Goal: Task Accomplishment & Management: Manage account settings

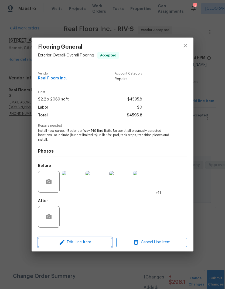
click at [67, 241] on span "Edit Line Item" at bounding box center [75, 242] width 71 height 7
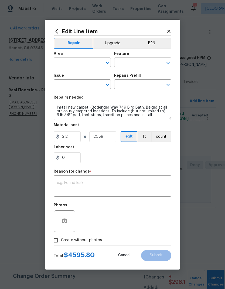
type input "Exterior Overall"
type input "Overall Flooring"
type input "Flooring General"
type input "Carpet LVL 1 - Bodenger Way (Beige) $1.58"
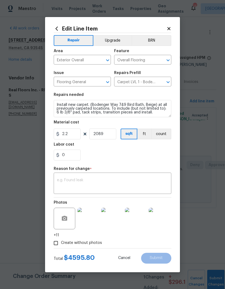
click at [140, 157] on div "0" at bounding box center [113, 155] width 118 height 11
click at [128, 184] on textarea at bounding box center [112, 183] width 111 height 11
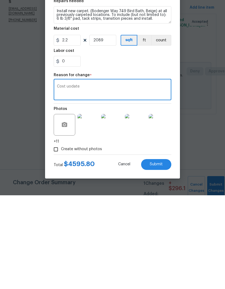
type textarea "Cost uodate"
click at [153, 150] on div "0" at bounding box center [113, 155] width 118 height 11
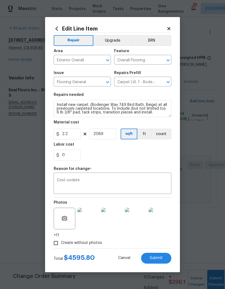
click at [158, 259] on span "Submit" at bounding box center [156, 258] width 13 height 4
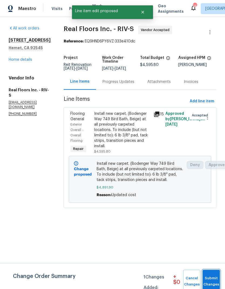
click at [214, 278] on span "Submit Changes" at bounding box center [212, 281] width 12 height 12
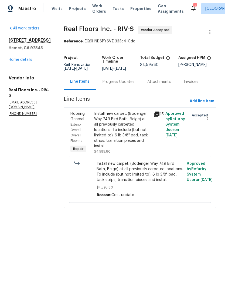
click at [69, 11] on span "Projects" at bounding box center [77, 8] width 17 height 5
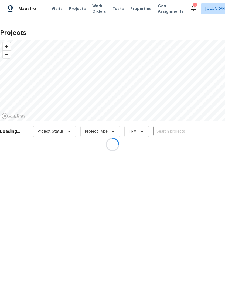
click at [190, 131] on div at bounding box center [112, 144] width 225 height 289
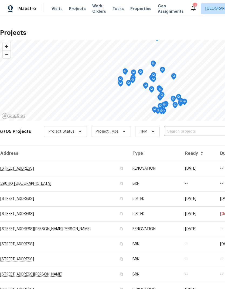
click at [195, 131] on input "text" at bounding box center [195, 132] width 62 height 8
type input "1413"
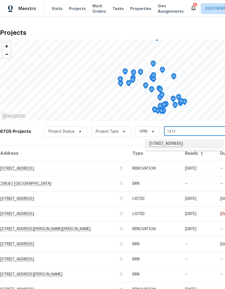
click at [193, 146] on li "[STREET_ADDRESS]" at bounding box center [184, 143] width 79 height 9
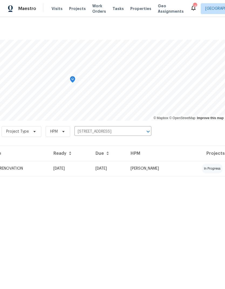
scroll to position [0, 80]
click at [183, 168] on td "[PERSON_NAME]" at bounding box center [154, 168] width 57 height 15
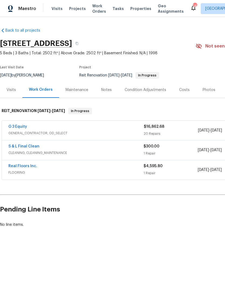
click at [59, 132] on span "GENERAL_CONTRACTOR, OD_SELECT" at bounding box center [76, 133] width 136 height 5
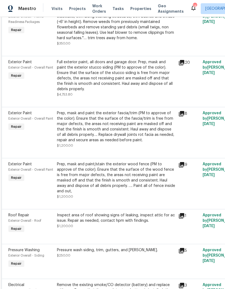
click at [143, 131] on div "Prep, mask and paint the exterior fascia/trim (PM to approve of the color). Ens…" at bounding box center [116, 127] width 118 height 32
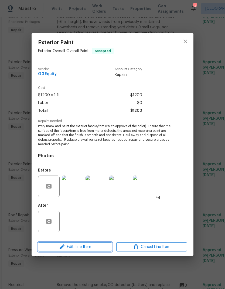
click at [61, 249] on icon "button" at bounding box center [62, 247] width 5 height 5
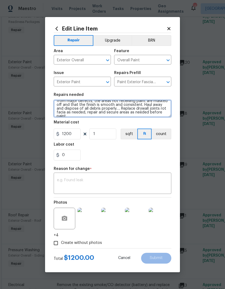
click at [154, 109] on textarea "Prep, mask and paint the exterior fascia/trim (PM to approve of the color). Ens…" at bounding box center [113, 108] width 118 height 17
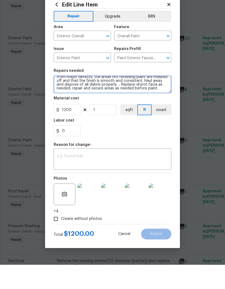
type textarea "Prep, mask and paint the exterior fascia/trim (PM to approve of the color). Ens…"
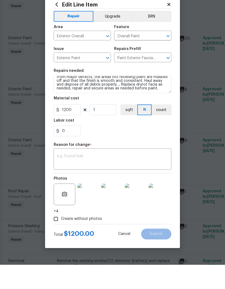
click at [62, 178] on textarea at bounding box center [112, 183] width 111 height 11
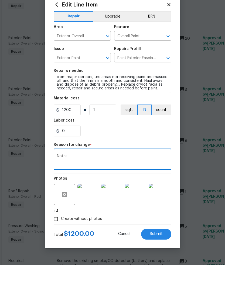
scroll to position [22, 0]
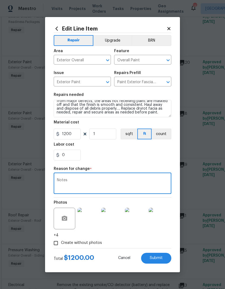
type textarea "Notes"
click at [161, 259] on span "Submit" at bounding box center [156, 258] width 13 height 4
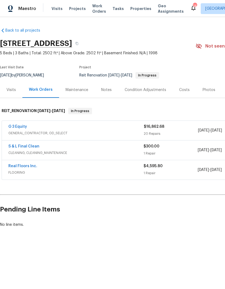
click at [56, 130] on div "G 3 Equity" at bounding box center [76, 127] width 136 height 6
